Goal: Check status

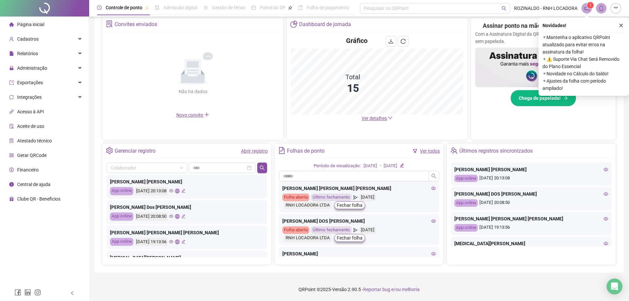
scroll to position [47, 0]
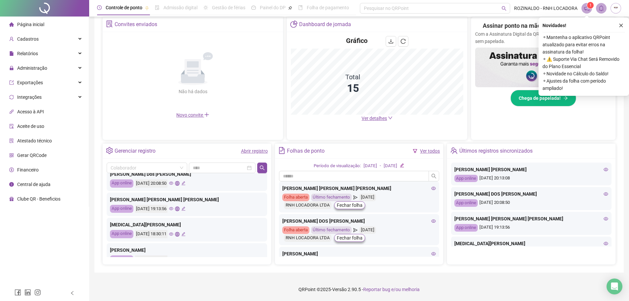
click at [260, 151] on link "Abrir registro" at bounding box center [254, 150] width 27 height 5
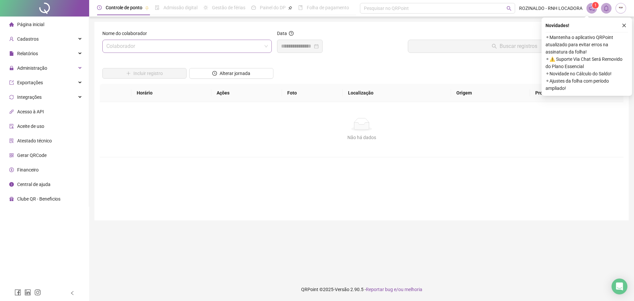
click at [265, 50] on span at bounding box center [187, 46] width 162 height 13
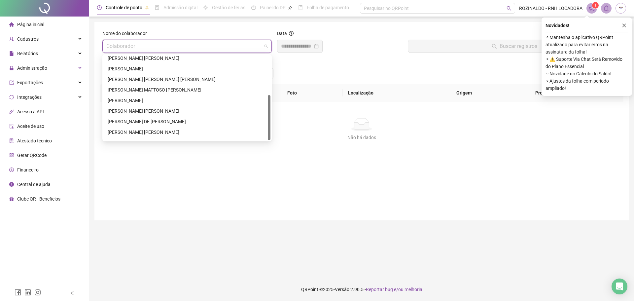
scroll to position [74, 0]
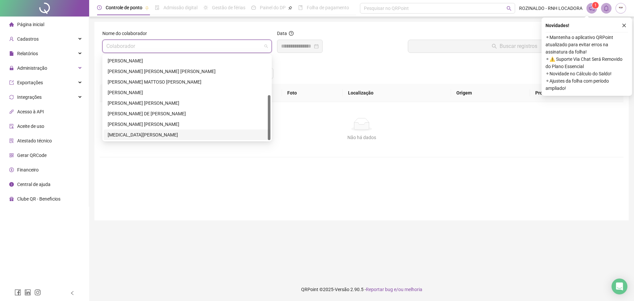
click at [139, 136] on div "[MEDICAL_DATA][PERSON_NAME]" at bounding box center [187, 134] width 159 height 7
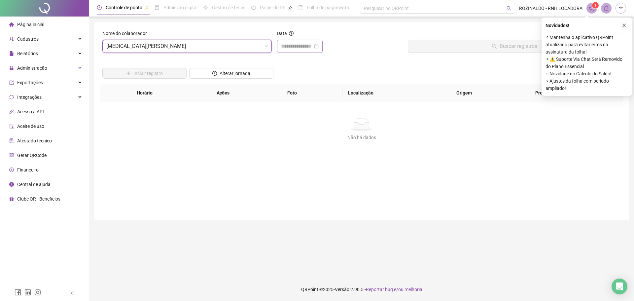
click at [319, 47] on div at bounding box center [300, 46] width 38 height 8
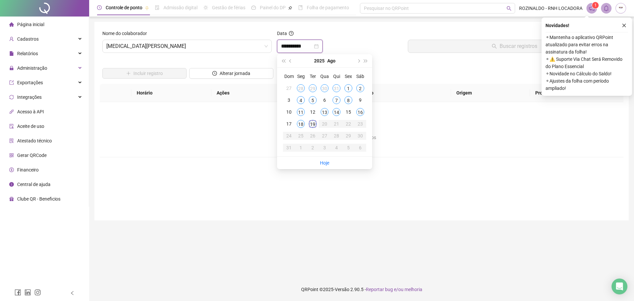
type input "**********"
click at [360, 112] on div "16" at bounding box center [360, 112] width 8 height 8
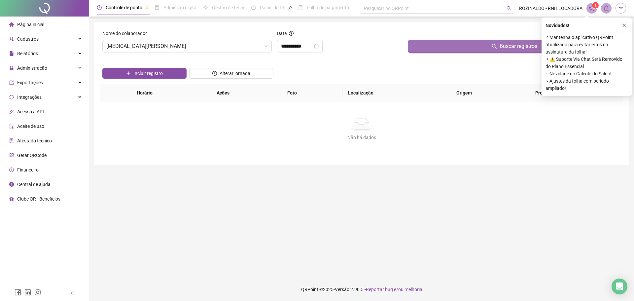
click at [514, 48] on span "Buscar registros" at bounding box center [519, 46] width 38 height 8
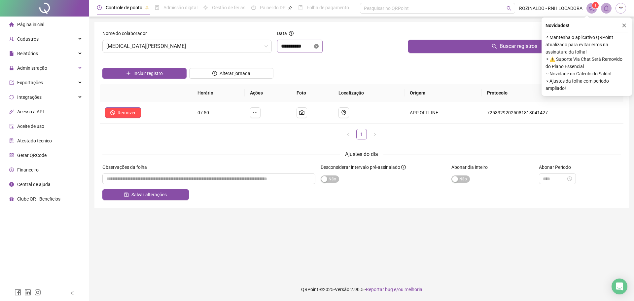
click at [319, 48] on icon "close-circle" at bounding box center [316, 46] width 5 height 5
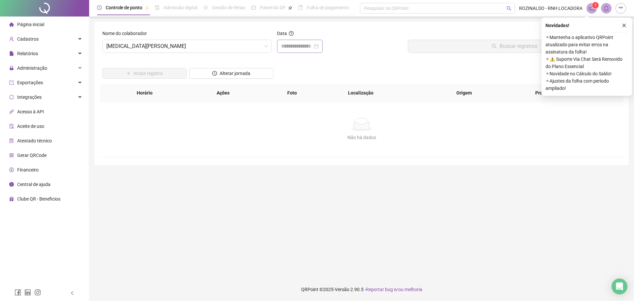
click at [319, 47] on div at bounding box center [300, 46] width 38 height 8
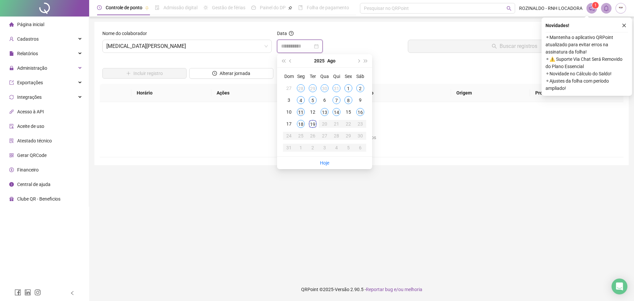
type input "**********"
click at [301, 111] on div "11" at bounding box center [301, 112] width 8 height 8
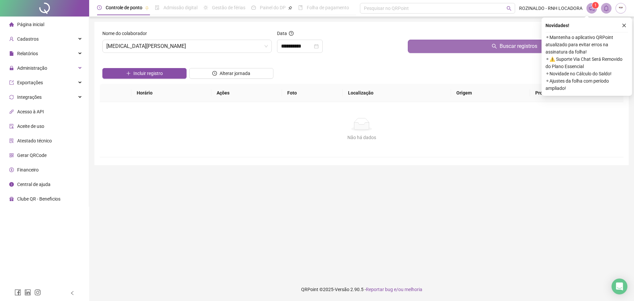
click at [524, 44] on span "Buscar registros" at bounding box center [519, 46] width 38 height 8
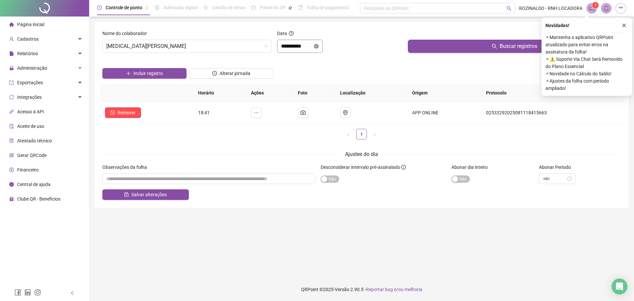
click at [319, 47] on icon "close-circle" at bounding box center [316, 46] width 5 height 5
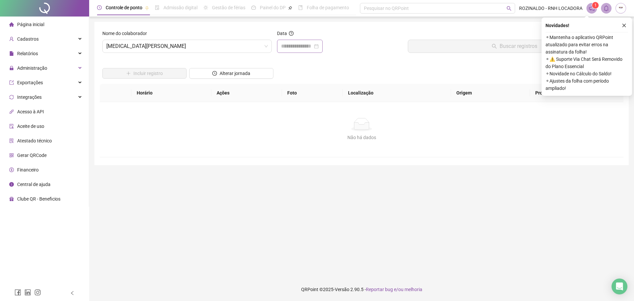
click at [319, 47] on div at bounding box center [300, 46] width 38 height 8
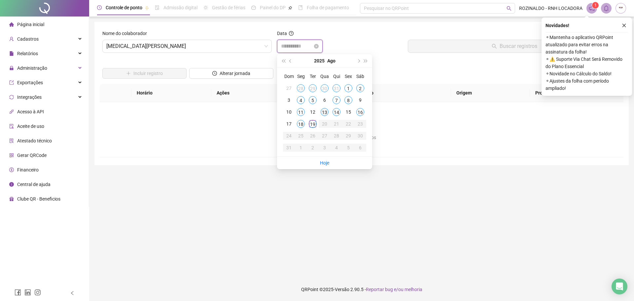
type input "**********"
click at [323, 112] on div "13" at bounding box center [325, 112] width 8 height 8
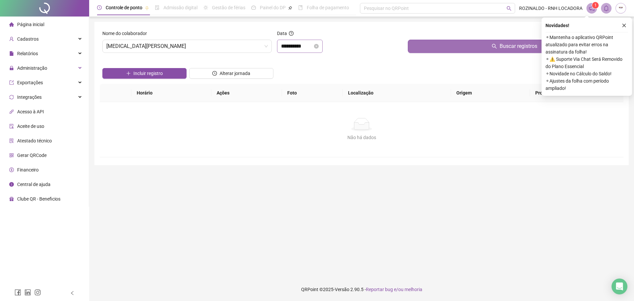
click at [517, 50] on button "Buscar registros" at bounding box center [514, 46] width 213 height 13
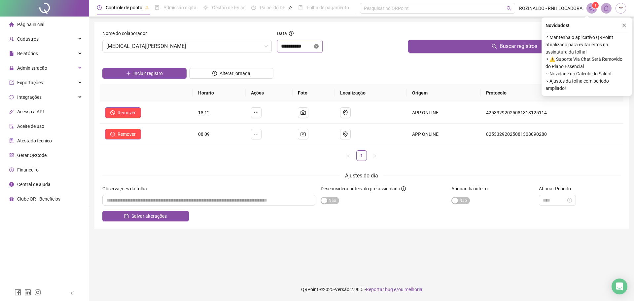
click at [319, 46] on icon "close-circle" at bounding box center [316, 46] width 5 height 5
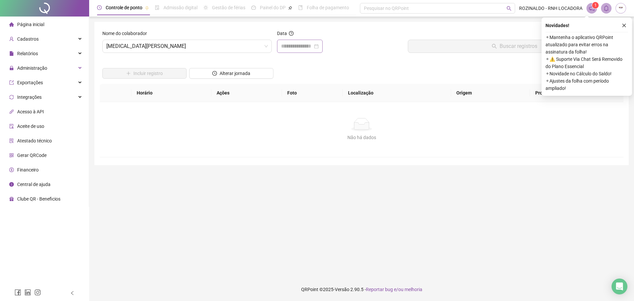
click at [319, 46] on div at bounding box center [300, 46] width 38 height 8
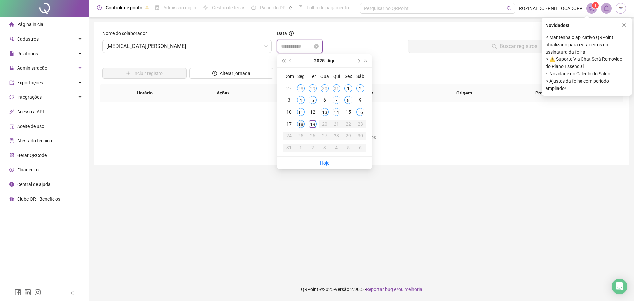
type input "**********"
click at [303, 123] on div "18" at bounding box center [301, 124] width 8 height 8
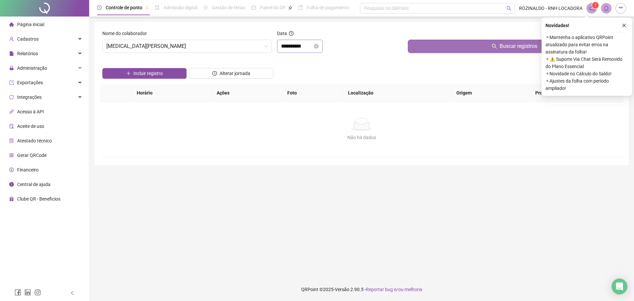
click at [534, 47] on span "Buscar registros" at bounding box center [519, 46] width 38 height 8
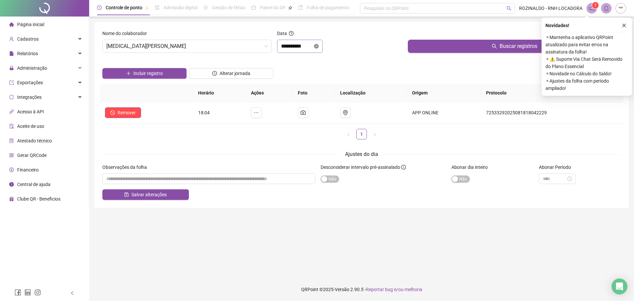
click at [319, 45] on icon "close-circle" at bounding box center [316, 46] width 5 height 5
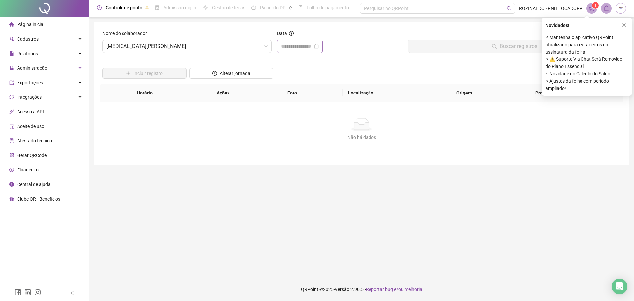
click at [319, 45] on div at bounding box center [300, 46] width 38 height 8
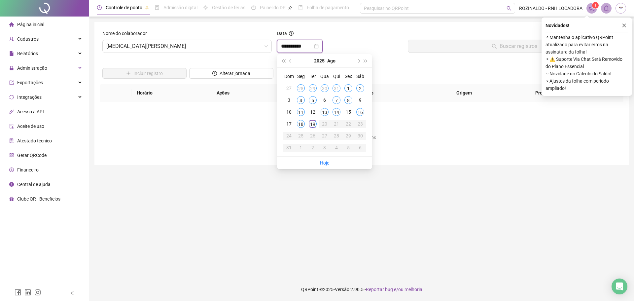
type input "**********"
click at [314, 123] on div "19" at bounding box center [313, 124] width 8 height 8
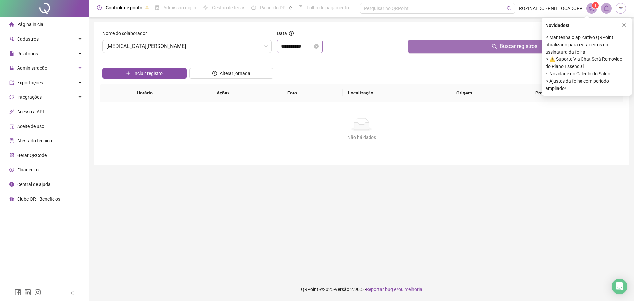
click at [519, 44] on span "Buscar registros" at bounding box center [519, 46] width 38 height 8
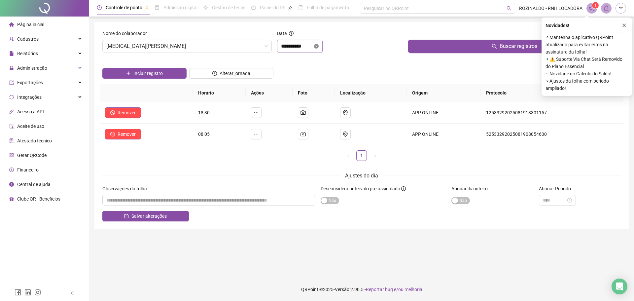
click at [319, 45] on icon "close-circle" at bounding box center [316, 46] width 5 height 5
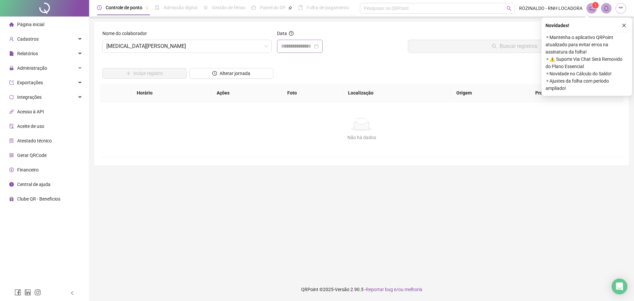
click at [319, 45] on div at bounding box center [300, 46] width 38 height 8
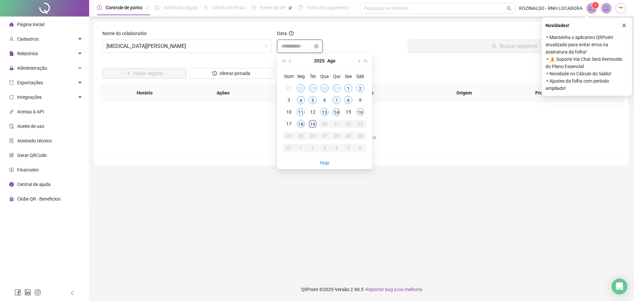
type input "**********"
click at [337, 109] on div "14" at bounding box center [337, 112] width 8 height 8
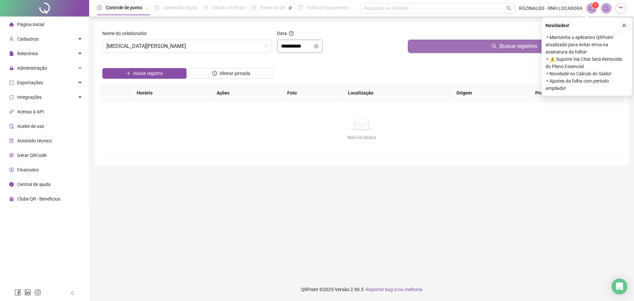
click at [506, 44] on span "Buscar registros" at bounding box center [519, 46] width 38 height 8
